Goal: Navigation & Orientation: Find specific page/section

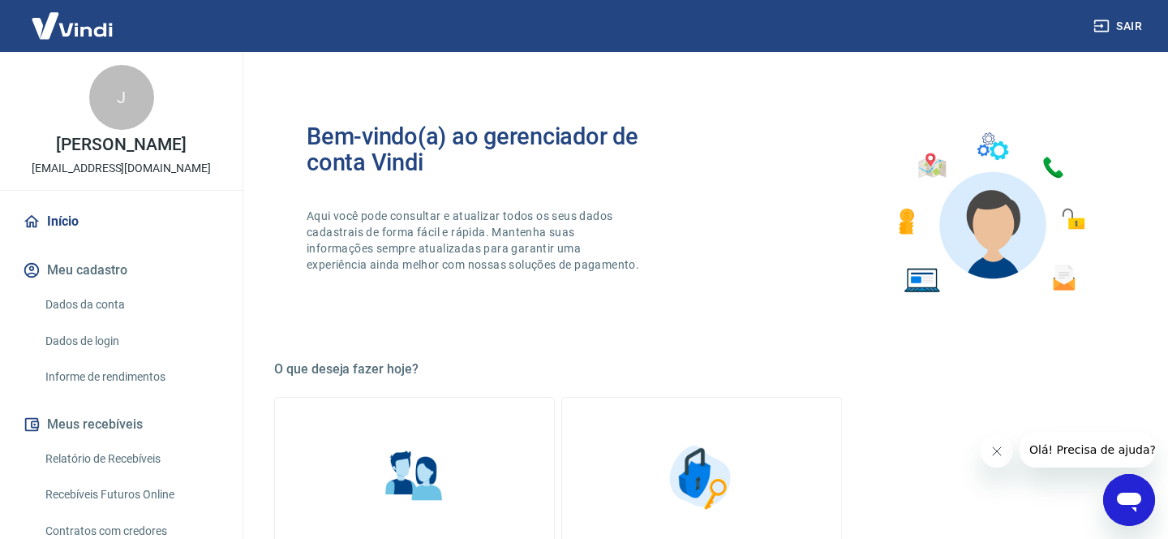
click at [84, 316] on link "Dados da conta" at bounding box center [131, 304] width 184 height 33
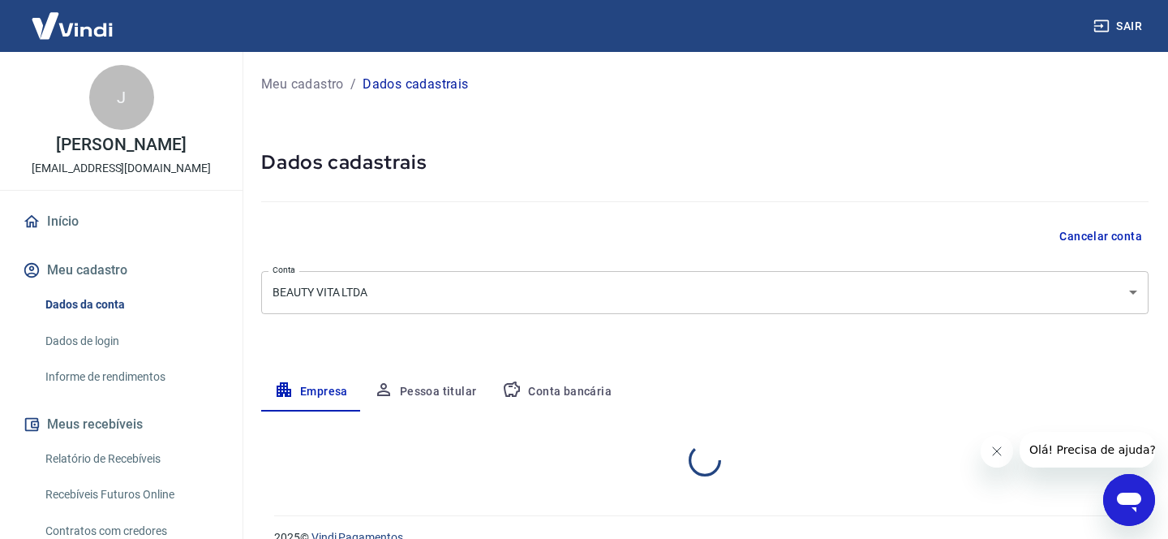
select select "SP"
select select "business"
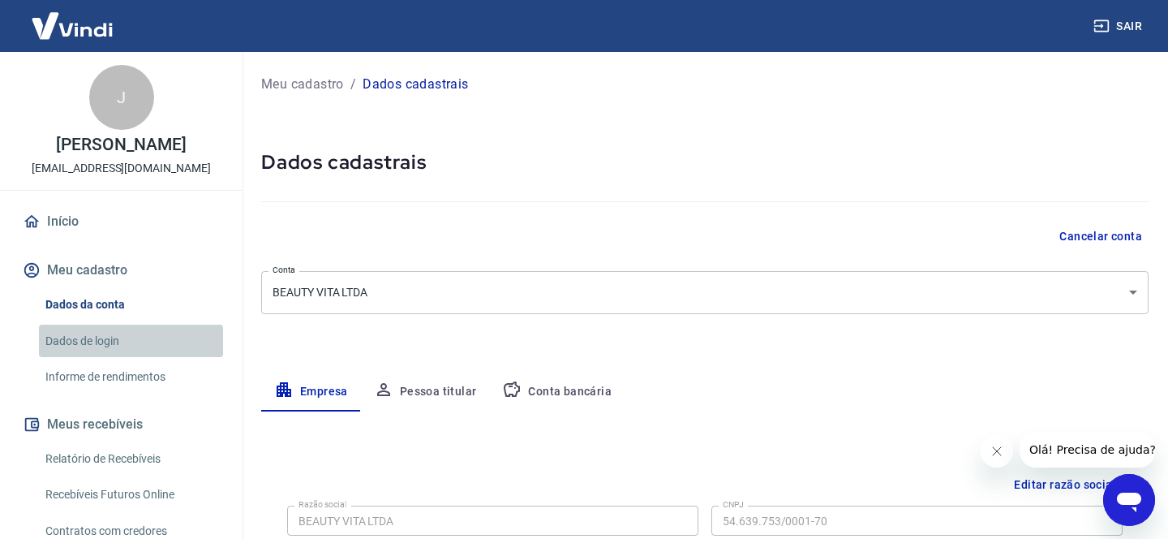
click at [90, 334] on link "Dados de login" at bounding box center [131, 341] width 184 height 33
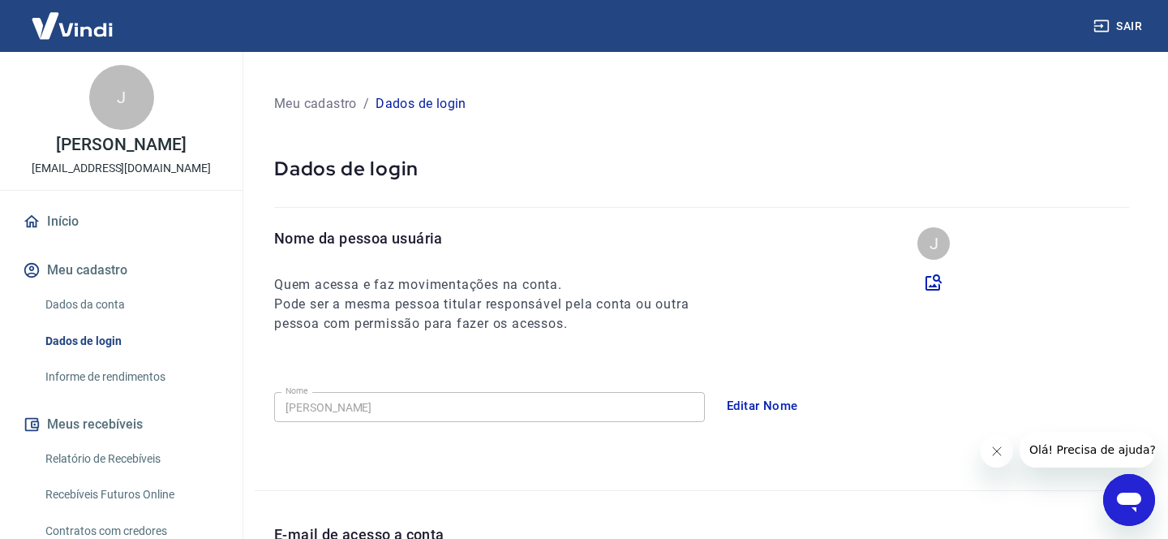
click at [102, 372] on link "Informe de rendimentos" at bounding box center [131, 376] width 184 height 33
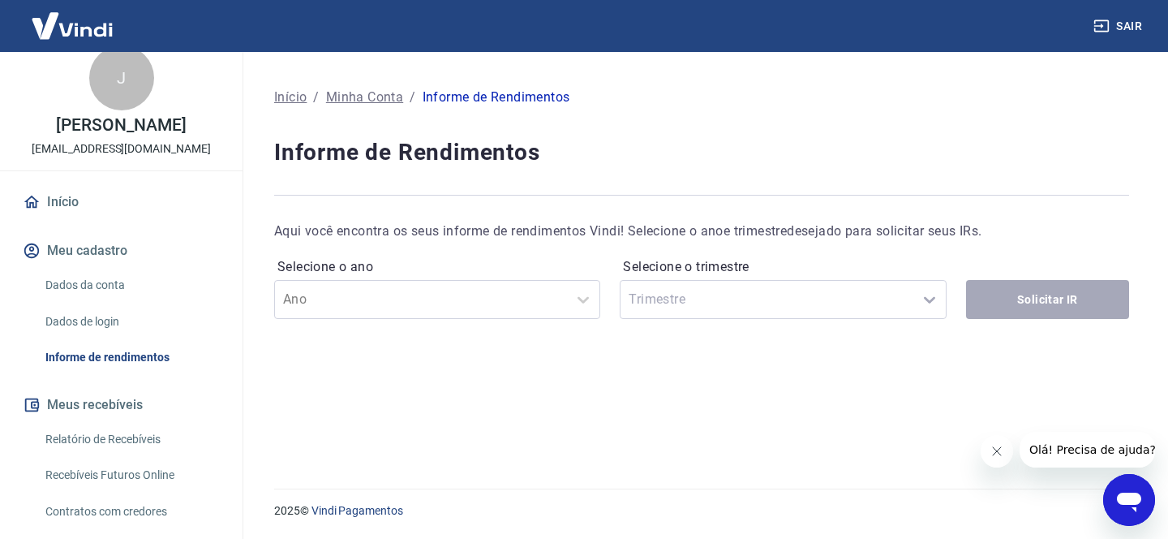
scroll to position [311, 0]
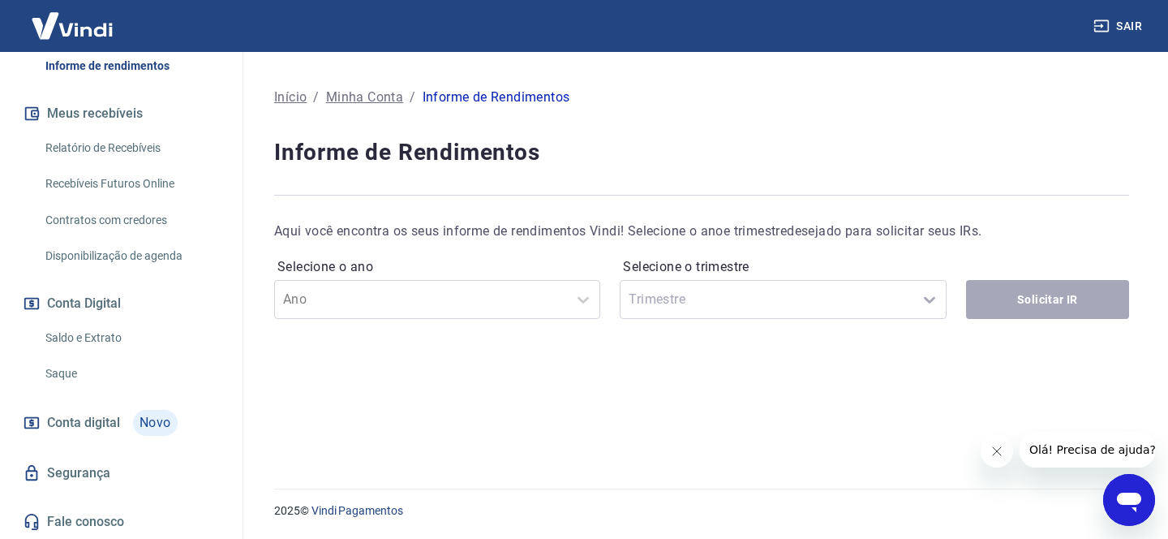
click at [121, 256] on link "Disponibilização de agenda" at bounding box center [131, 255] width 184 height 33
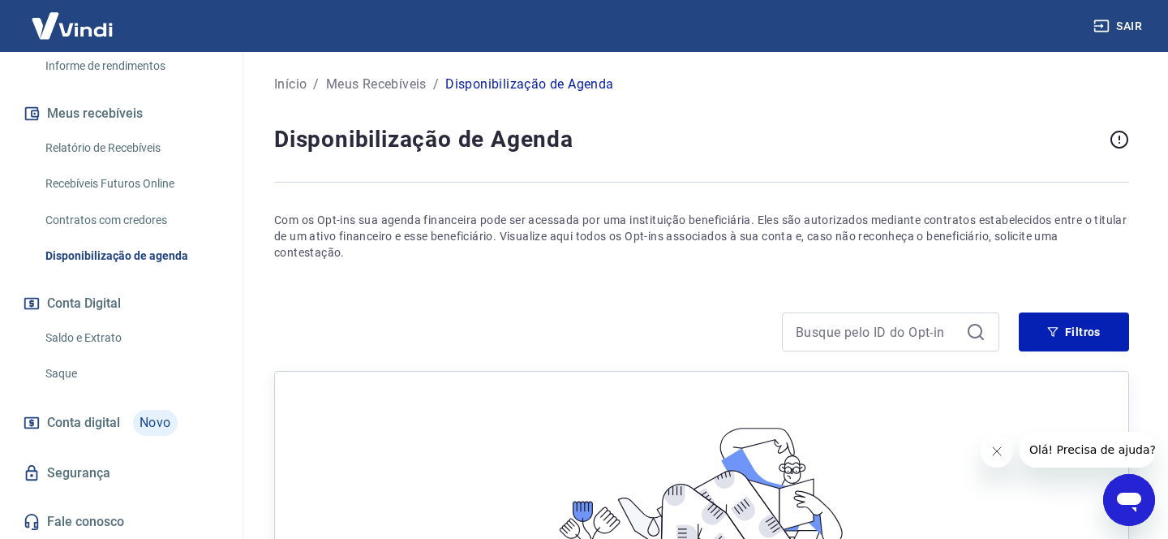
click at [121, 217] on link "Contratos com credores" at bounding box center [131, 220] width 184 height 33
click at [115, 185] on link "Recebíveis Futuros Online" at bounding box center [131, 183] width 184 height 33
click at [117, 186] on link "Recebíveis Futuros Online" at bounding box center [131, 183] width 184 height 33
